Goal: Navigation & Orientation: Find specific page/section

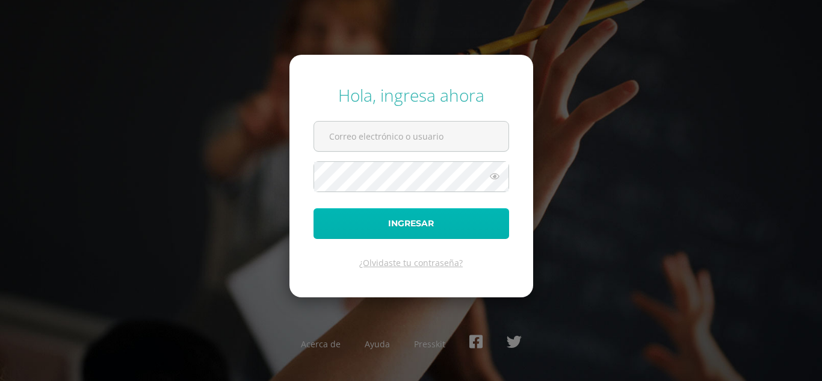
click at [385, 222] on button "Ingresar" at bounding box center [411, 223] width 196 height 31
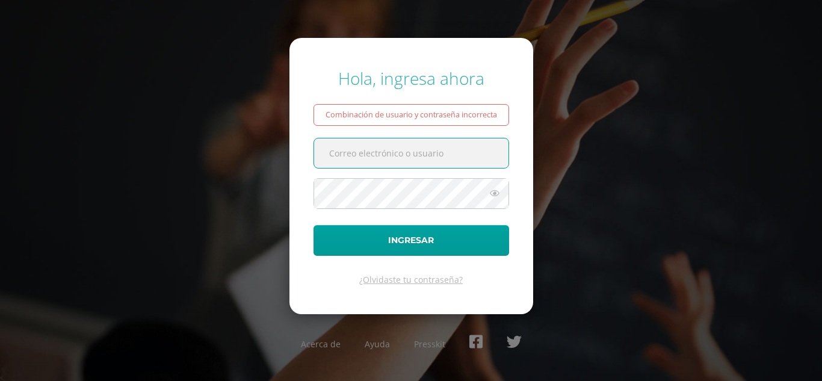
type input "[EMAIL_ADDRESS][DOMAIN_NAME]"
click at [497, 196] on icon at bounding box center [495, 193] width 16 height 14
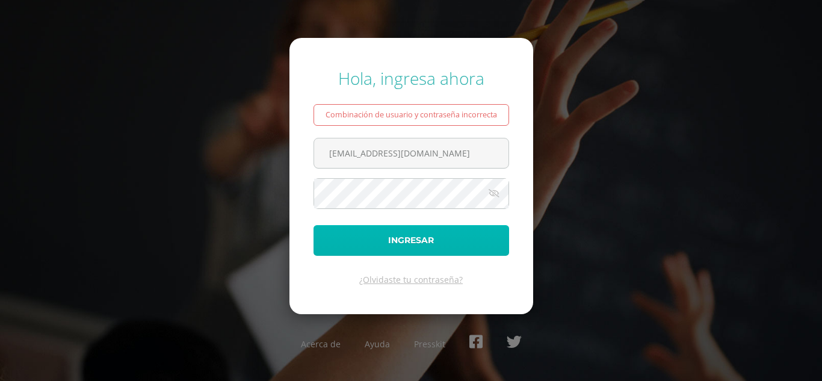
click at [398, 236] on button "Ingresar" at bounding box center [411, 240] width 196 height 31
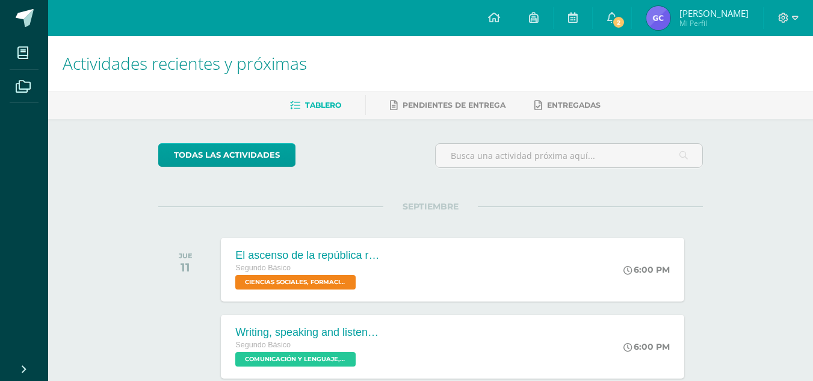
click at [658, 13] on img at bounding box center [658, 18] width 24 height 24
